Goal: Navigation & Orientation: Go to known website

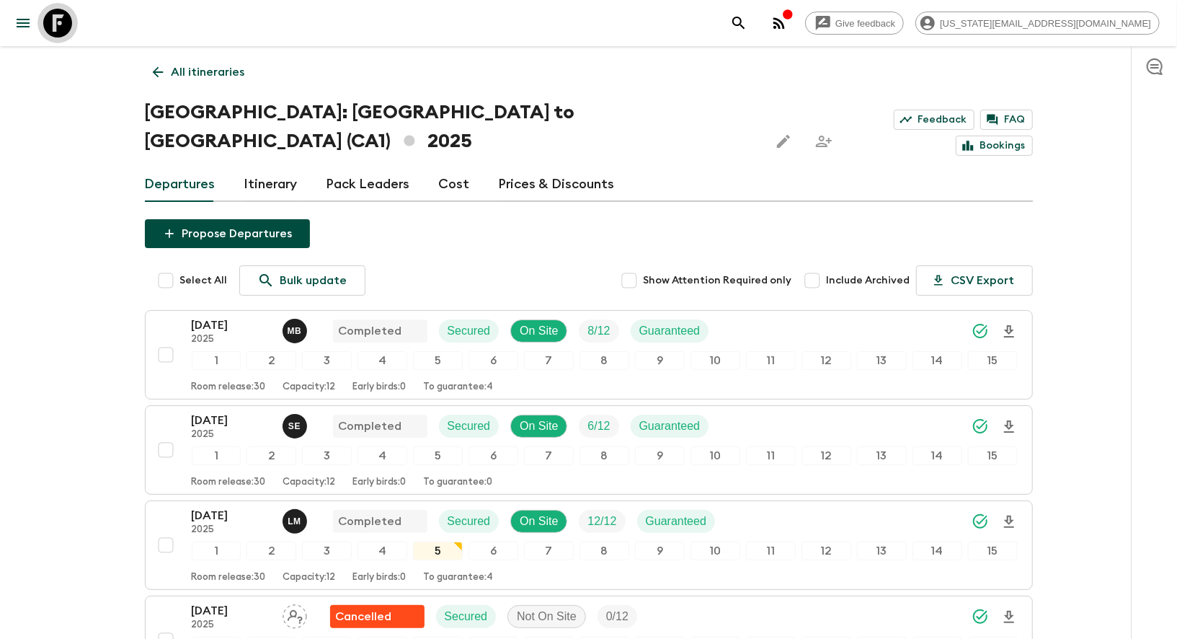
click at [50, 24] on icon at bounding box center [57, 23] width 29 height 29
